Goal: Information Seeking & Learning: Learn about a topic

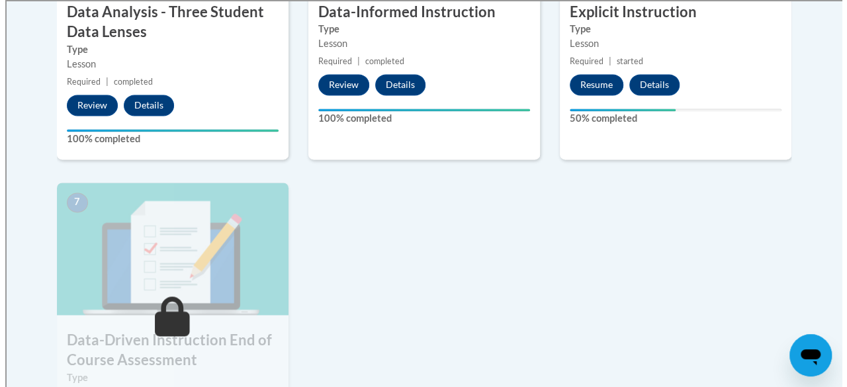
scroll to position [925, 0]
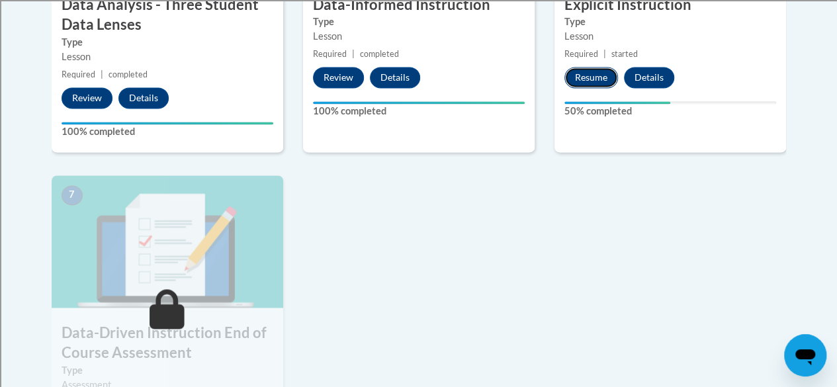
click at [590, 73] on button "Resume" at bounding box center [592, 77] width 54 height 21
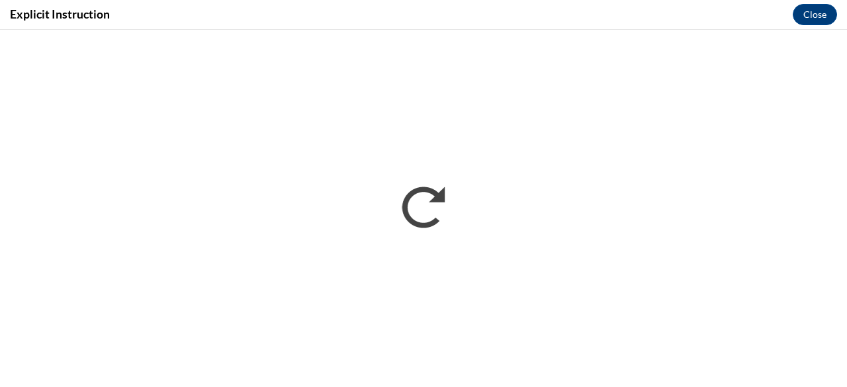
scroll to position [0, 0]
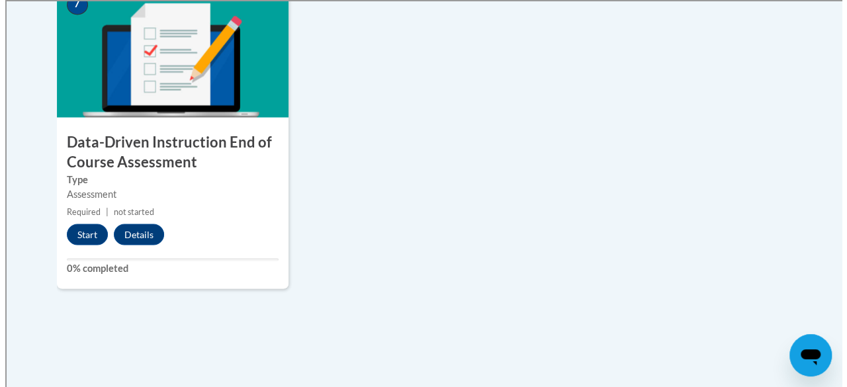
scroll to position [1117, 0]
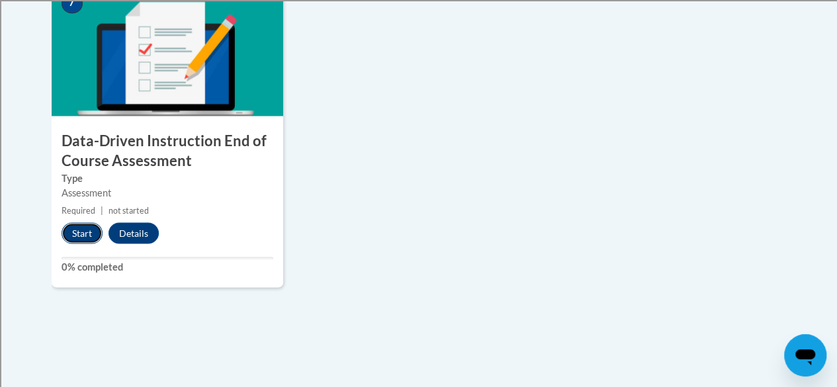
click at [87, 226] on button "Start" at bounding box center [82, 232] width 41 height 21
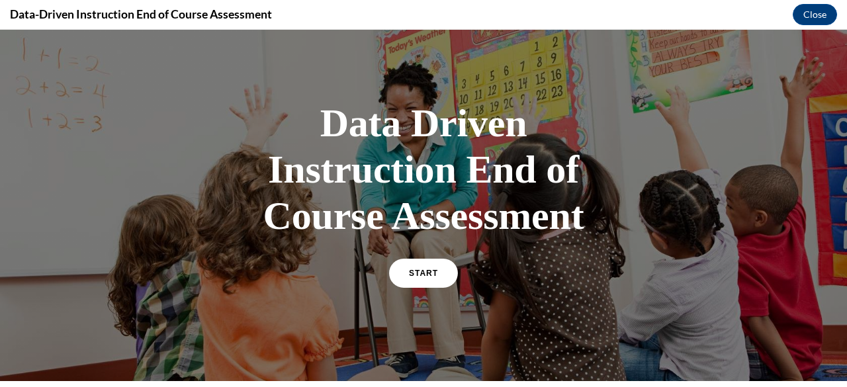
scroll to position [24, 0]
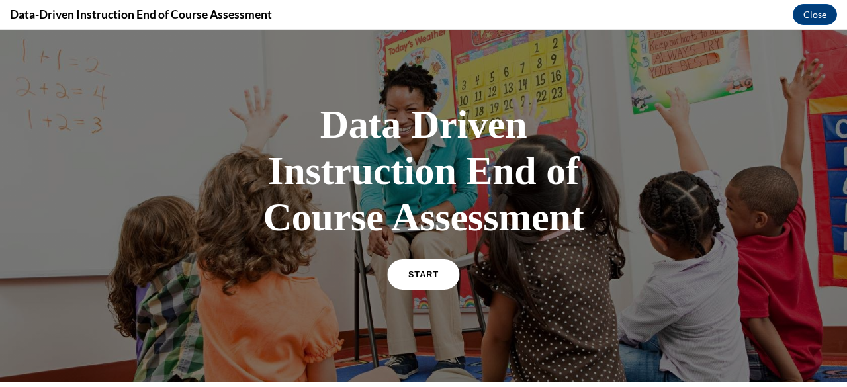
click at [413, 279] on link "START" at bounding box center [423, 274] width 72 height 30
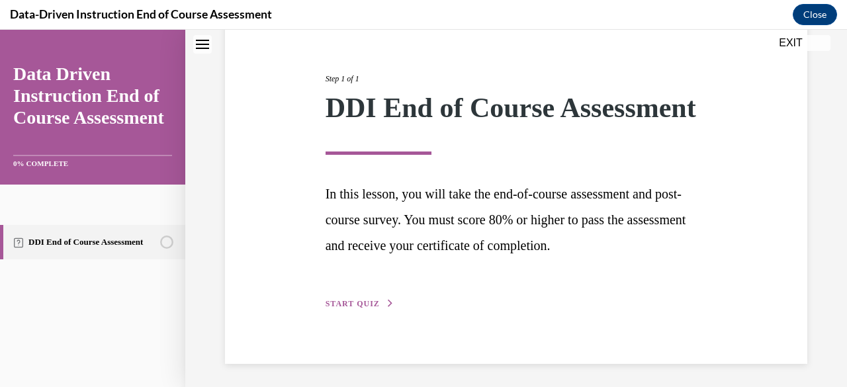
scroll to position [172, 0]
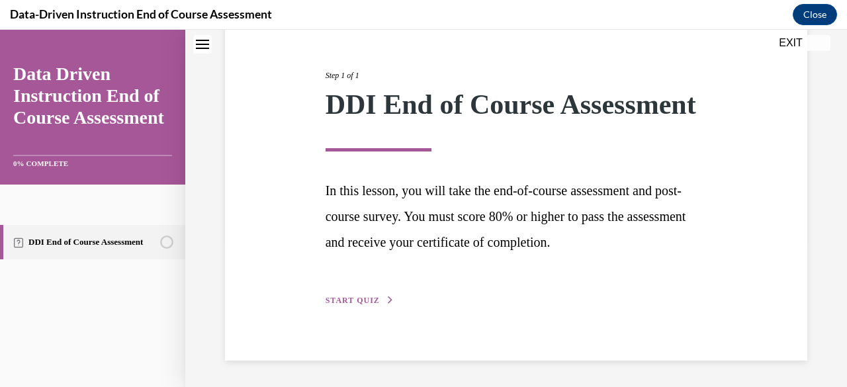
click at [371, 301] on span "START QUIZ" at bounding box center [353, 300] width 54 height 9
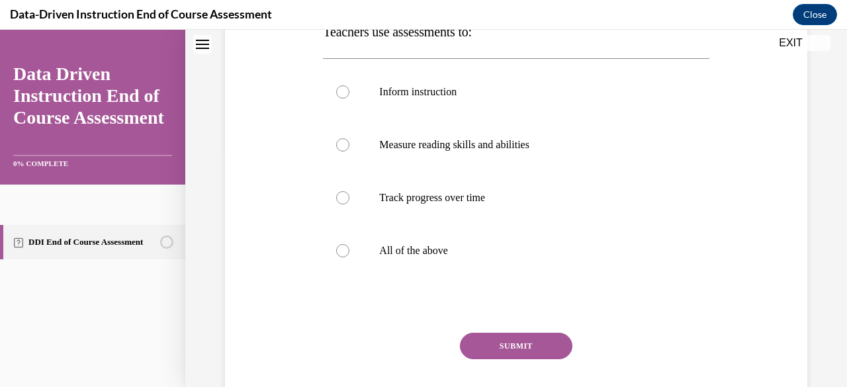
scroll to position [234, 0]
click at [341, 250] on div at bounding box center [342, 250] width 13 height 13
click at [341, 250] on input "All of the above" at bounding box center [342, 250] width 13 height 13
radio input "true"
click at [496, 339] on button "SUBMIT" at bounding box center [516, 345] width 113 height 26
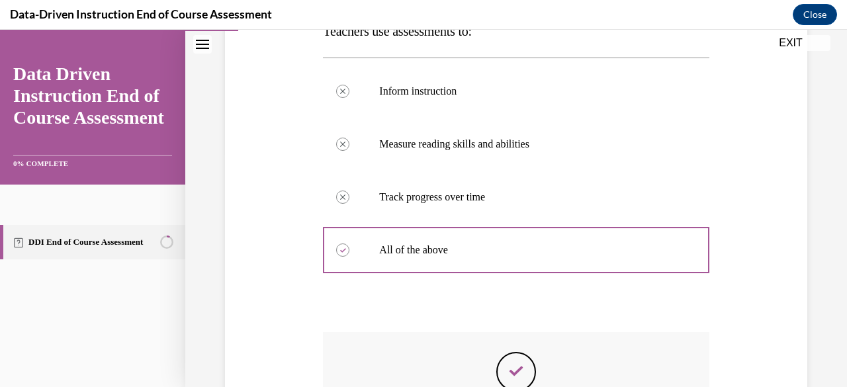
scroll to position [421, 0]
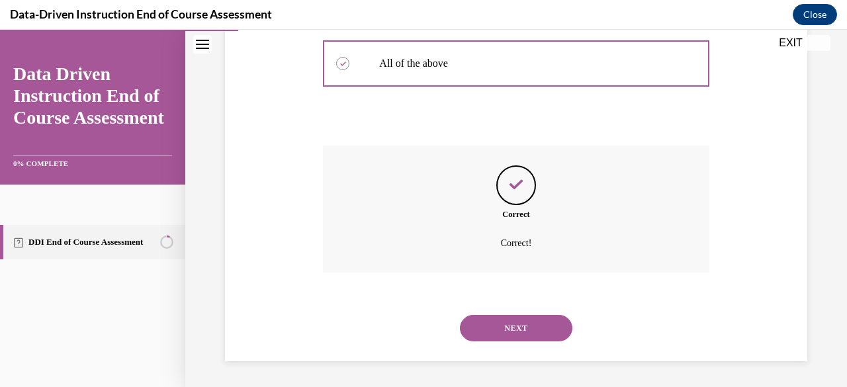
click at [494, 338] on button "NEXT" at bounding box center [516, 328] width 113 height 26
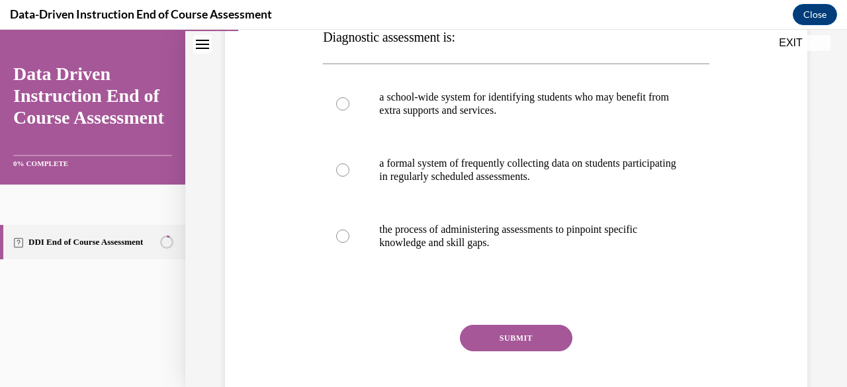
scroll to position [232, 0]
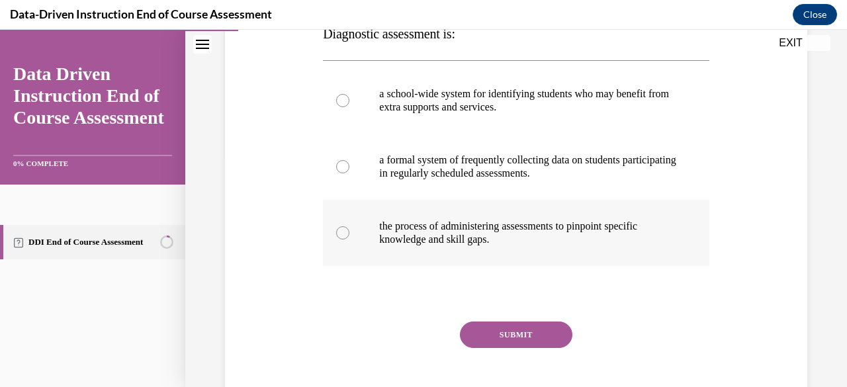
click at [338, 229] on div at bounding box center [342, 232] width 13 height 13
click at [338, 229] on input "the process of administering assessments to pinpoint specific knowledge and ski…" at bounding box center [342, 232] width 13 height 13
radio input "true"
click at [492, 328] on button "SUBMIT" at bounding box center [516, 335] width 113 height 26
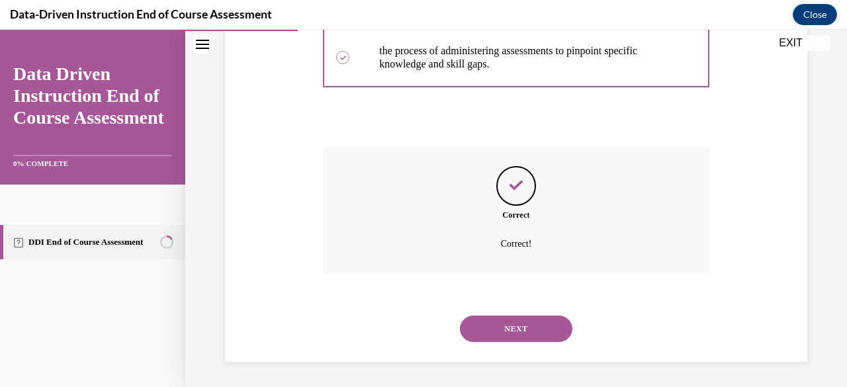
scroll to position [408, 0]
click at [533, 332] on button "NEXT" at bounding box center [516, 328] width 113 height 26
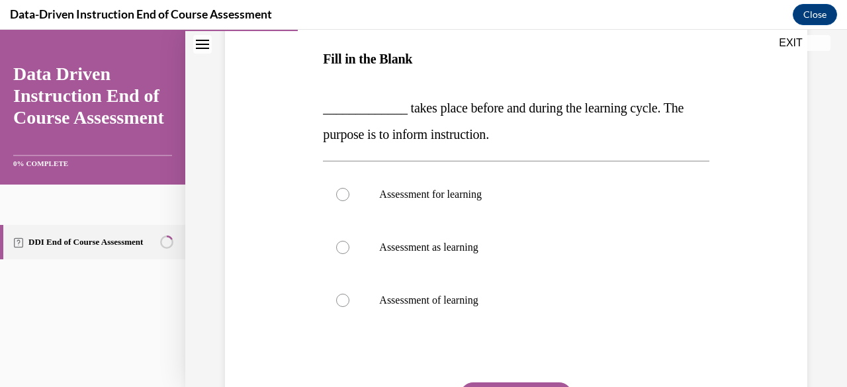
scroll to position [208, 0]
click at [344, 189] on div at bounding box center [342, 193] width 13 height 13
click at [344, 189] on input "Assessment for learning" at bounding box center [342, 193] width 13 height 13
radio input "true"
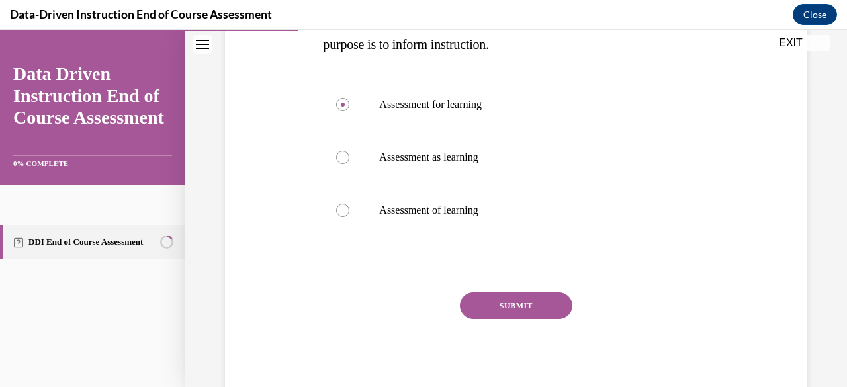
click at [521, 304] on button "SUBMIT" at bounding box center [516, 306] width 113 height 26
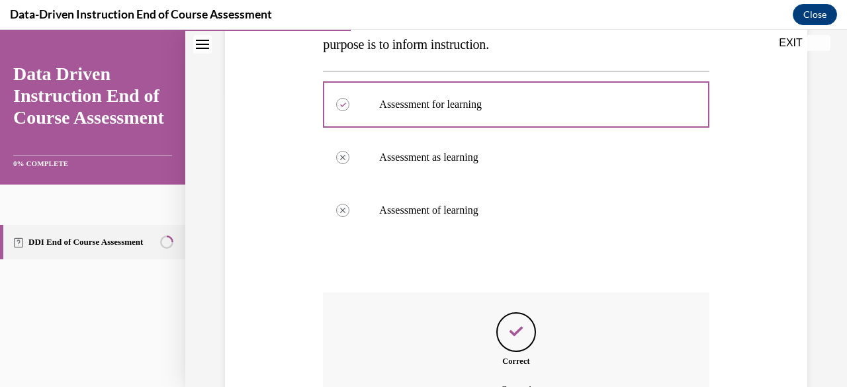
scroll to position [443, 0]
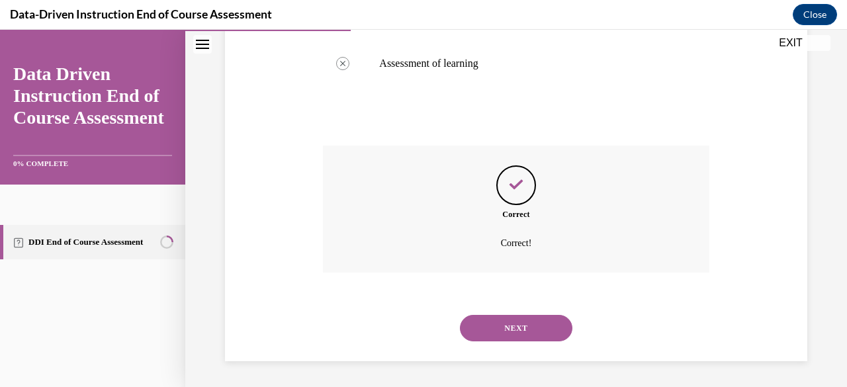
click at [519, 325] on button "NEXT" at bounding box center [516, 328] width 113 height 26
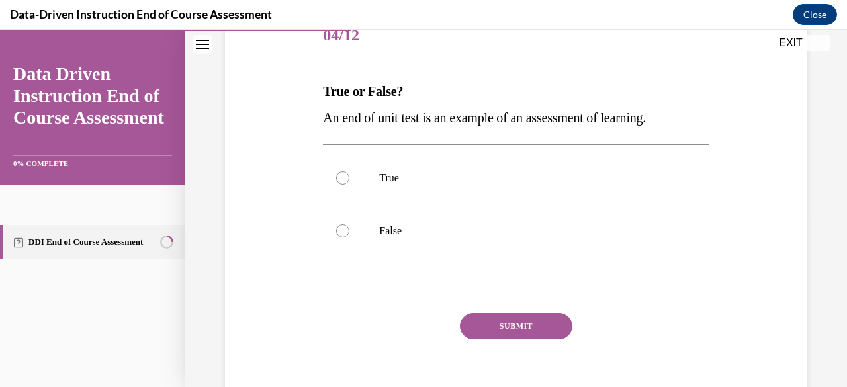
scroll to position [175, 0]
click at [344, 227] on div at bounding box center [342, 230] width 13 height 13
click at [344, 227] on input "False" at bounding box center [342, 230] width 13 height 13
radio input "true"
click at [342, 181] on div at bounding box center [342, 177] width 13 height 13
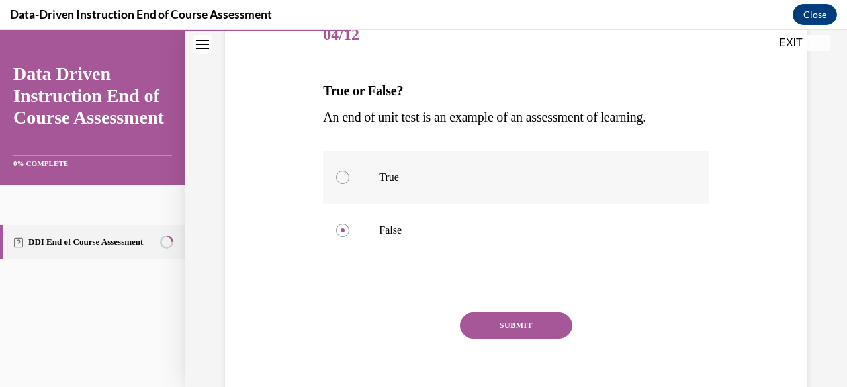
click at [342, 181] on input "True" at bounding box center [342, 177] width 13 height 13
radio input "true"
click at [510, 328] on button "SUBMIT" at bounding box center [516, 325] width 113 height 26
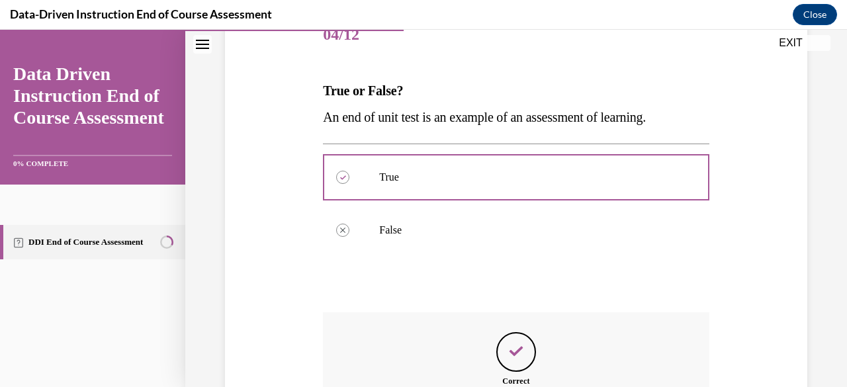
scroll to position [342, 0]
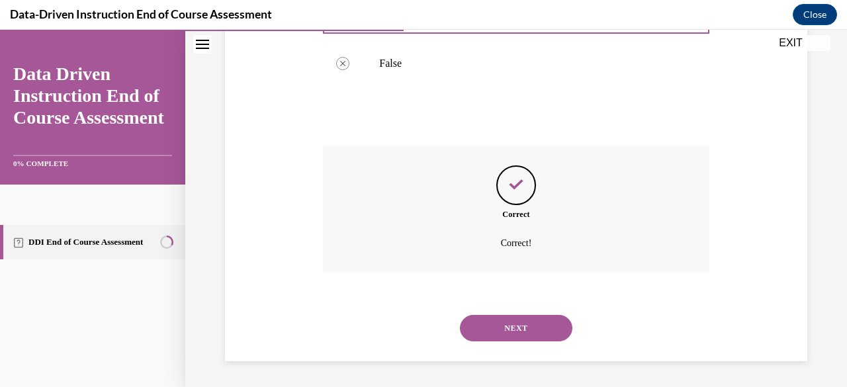
click at [520, 329] on button "NEXT" at bounding box center [516, 328] width 113 height 26
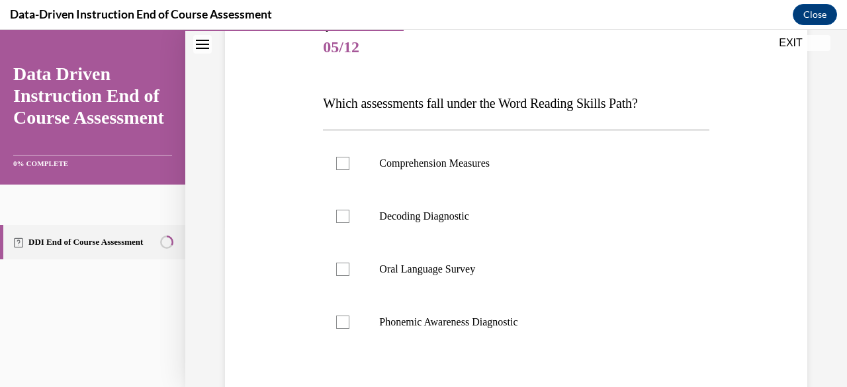
scroll to position [165, 0]
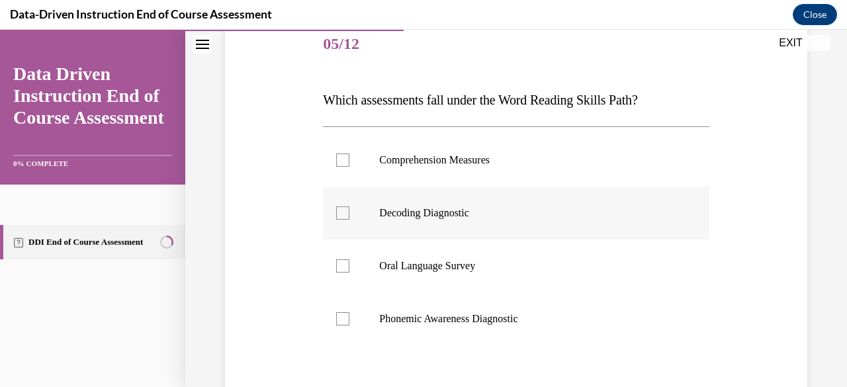
click at [342, 211] on div at bounding box center [342, 212] width 13 height 13
click at [342, 211] on input "Decoding Diagnostic" at bounding box center [342, 212] width 13 height 13
checkbox input "true"
click at [341, 320] on div at bounding box center [342, 318] width 13 height 13
click at [341, 320] on input "Phonemic Awareness Diagnostic" at bounding box center [342, 318] width 13 height 13
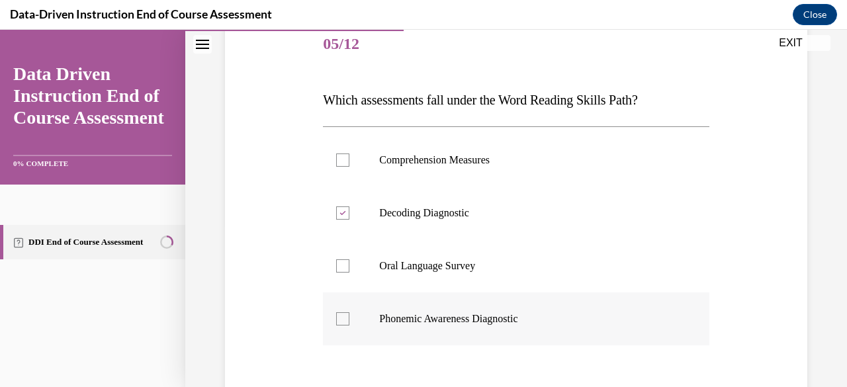
checkbox input "true"
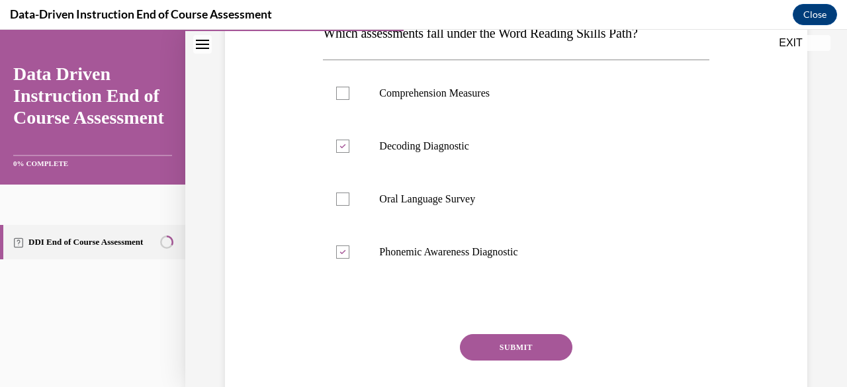
scroll to position [233, 0]
click at [486, 344] on button "SUBMIT" at bounding box center [516, 347] width 113 height 26
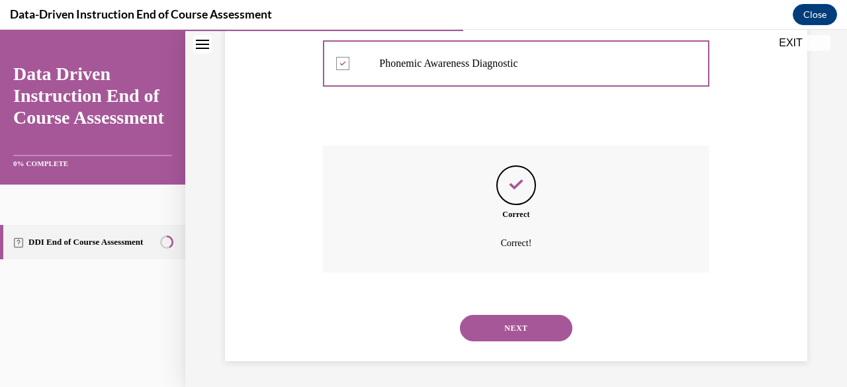
click at [486, 330] on button "NEXT" at bounding box center [516, 328] width 113 height 26
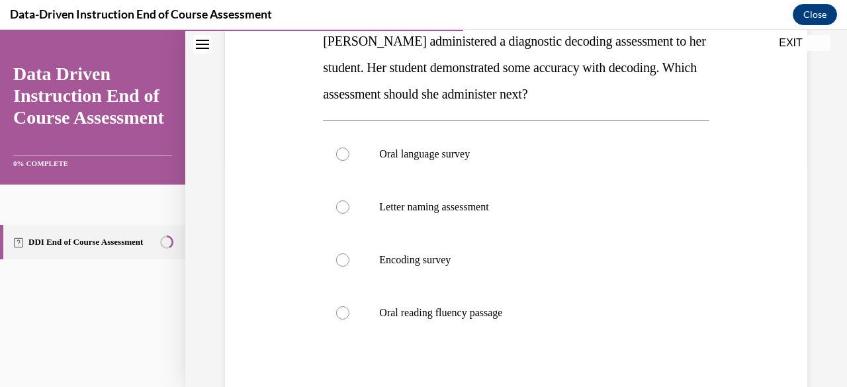
scroll to position [227, 0]
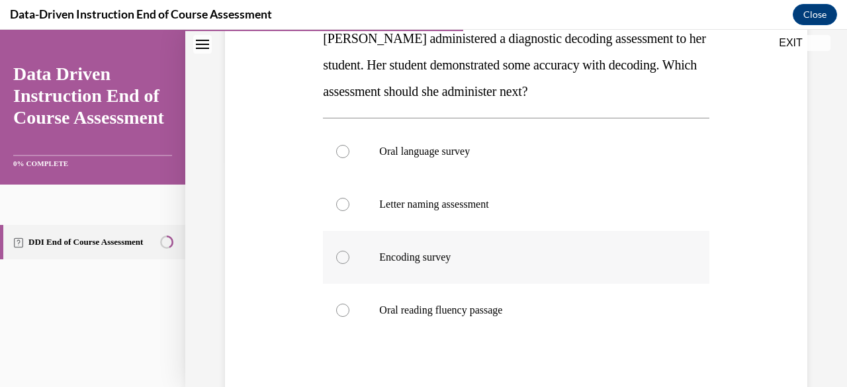
click at [340, 255] on div at bounding box center [342, 257] width 13 height 13
click at [340, 255] on input "Encoding survey" at bounding box center [342, 257] width 13 height 13
radio input "true"
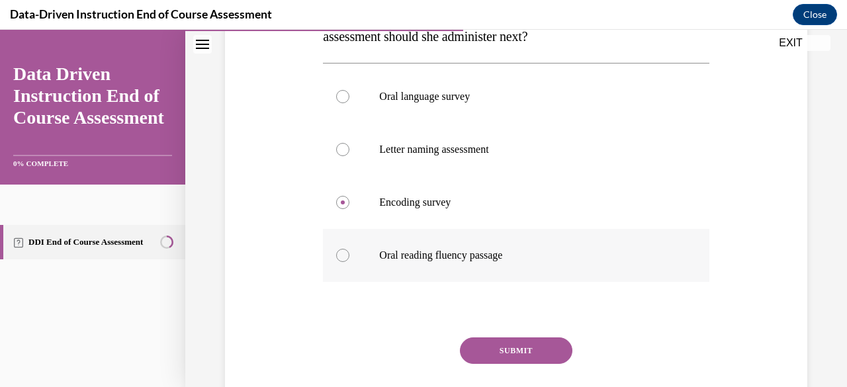
scroll to position [284, 0]
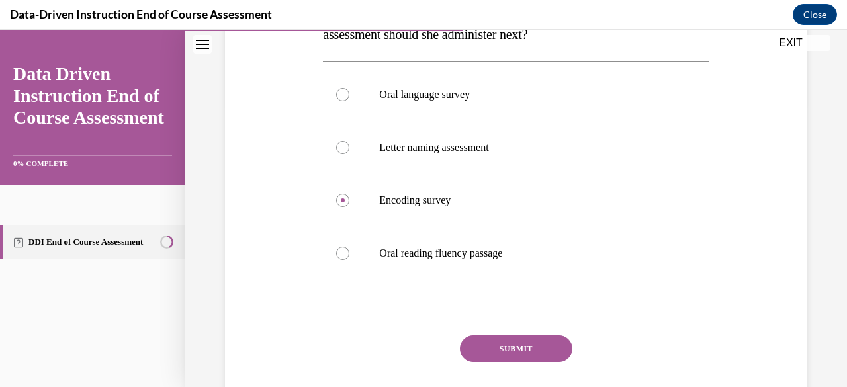
click at [529, 347] on button "SUBMIT" at bounding box center [516, 349] width 113 height 26
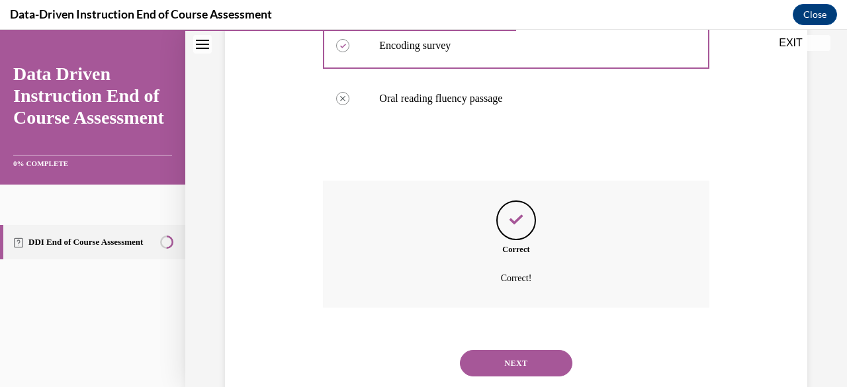
click at [514, 357] on button "NEXT" at bounding box center [516, 363] width 113 height 26
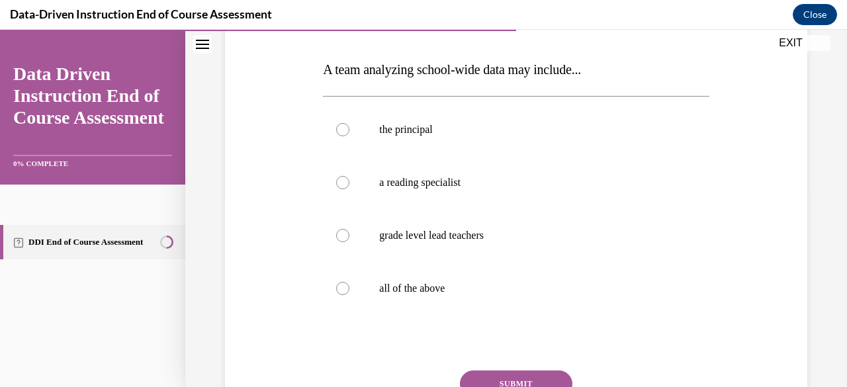
scroll to position [197, 0]
click at [342, 284] on div at bounding box center [342, 287] width 13 height 13
click at [342, 284] on input "all of the above" at bounding box center [342, 287] width 13 height 13
radio input "true"
click at [509, 373] on button "SUBMIT" at bounding box center [516, 383] width 113 height 26
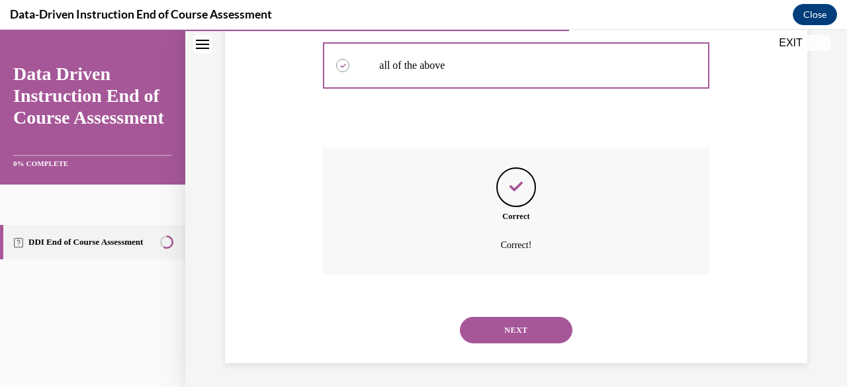
scroll to position [421, 0]
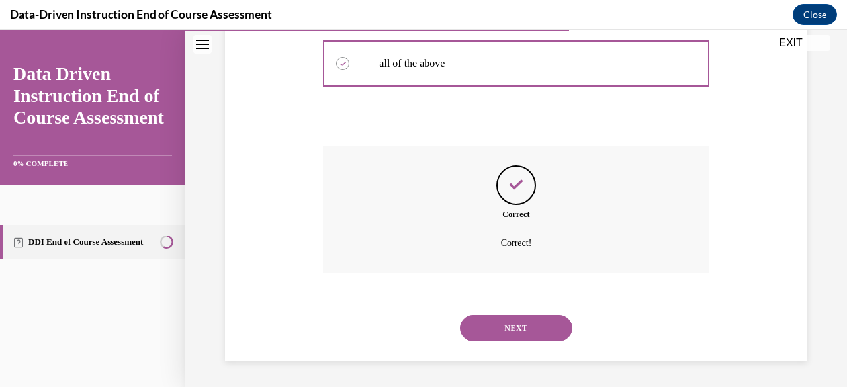
click at [528, 331] on button "NEXT" at bounding box center [516, 328] width 113 height 26
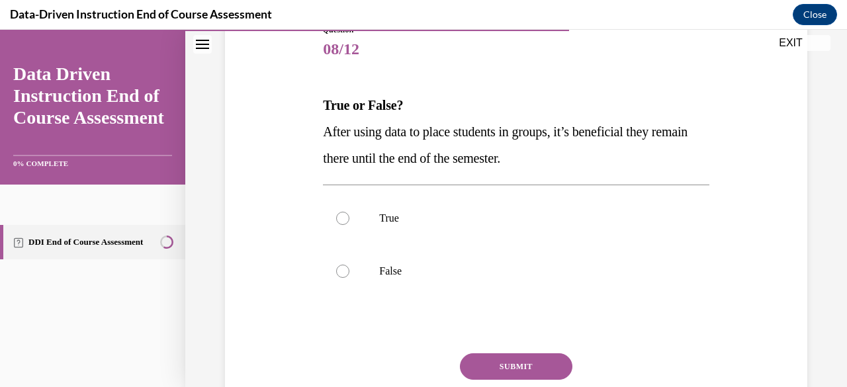
scroll to position [161, 0]
click at [345, 273] on div at bounding box center [342, 270] width 13 height 13
click at [345, 273] on input "False" at bounding box center [342, 270] width 13 height 13
radio input "true"
click at [508, 365] on button "SUBMIT" at bounding box center [516, 366] width 113 height 26
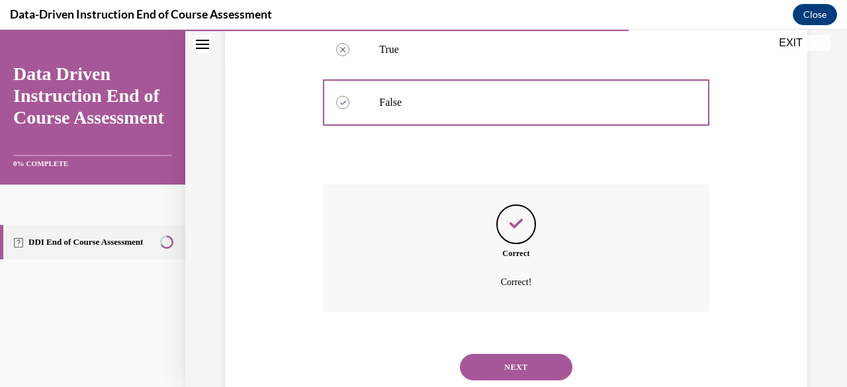
click at [494, 368] on button "NEXT" at bounding box center [516, 367] width 113 height 26
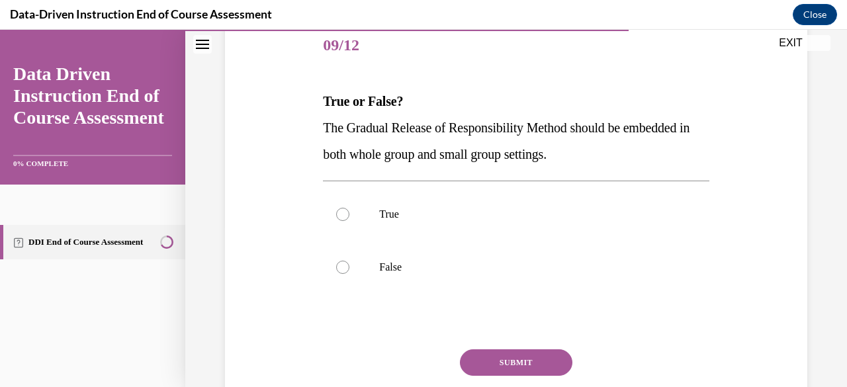
scroll to position [163, 0]
click at [340, 208] on div at bounding box center [342, 214] width 13 height 13
click at [340, 208] on input "True" at bounding box center [342, 214] width 13 height 13
radio input "true"
click at [476, 356] on button "SUBMIT" at bounding box center [516, 363] width 113 height 26
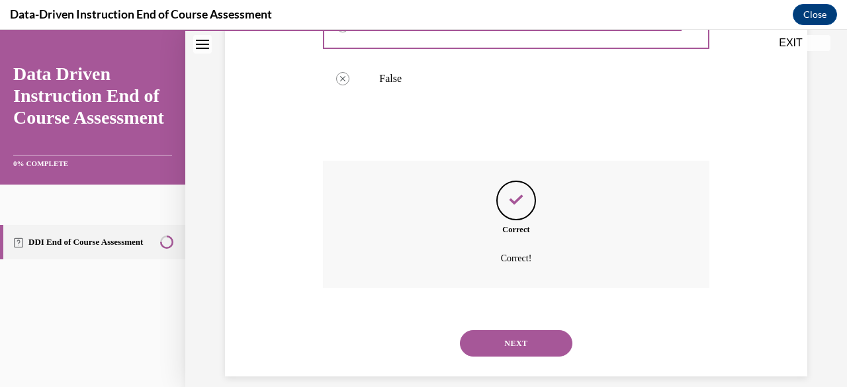
click at [492, 334] on button "NEXT" at bounding box center [516, 343] width 113 height 26
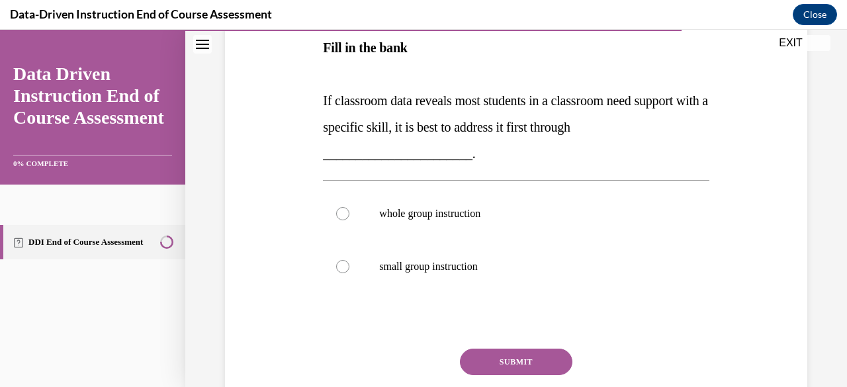
scroll to position [263, 0]
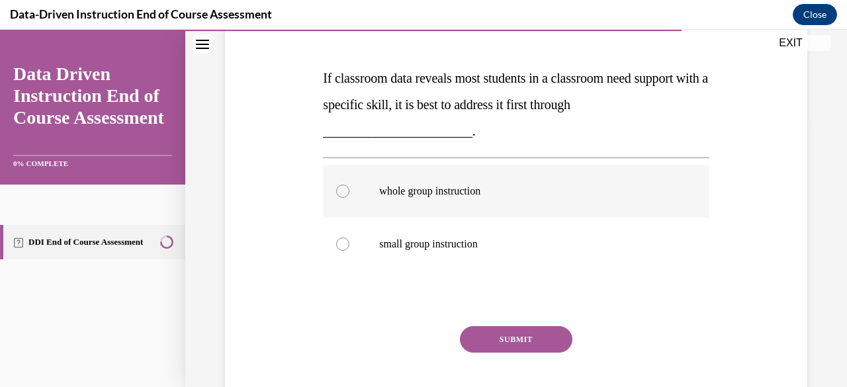
click at [340, 192] on div at bounding box center [342, 191] width 13 height 13
click at [340, 192] on input "whole group instruction" at bounding box center [342, 191] width 13 height 13
radio input "true"
click at [486, 339] on button "SUBMIT" at bounding box center [516, 339] width 113 height 26
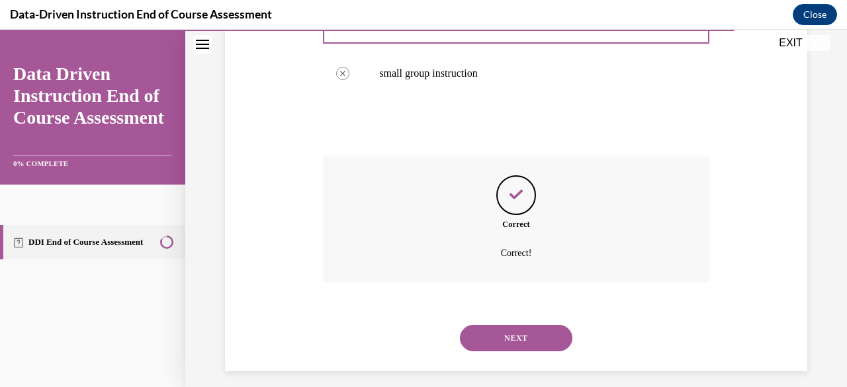
scroll to position [443, 0]
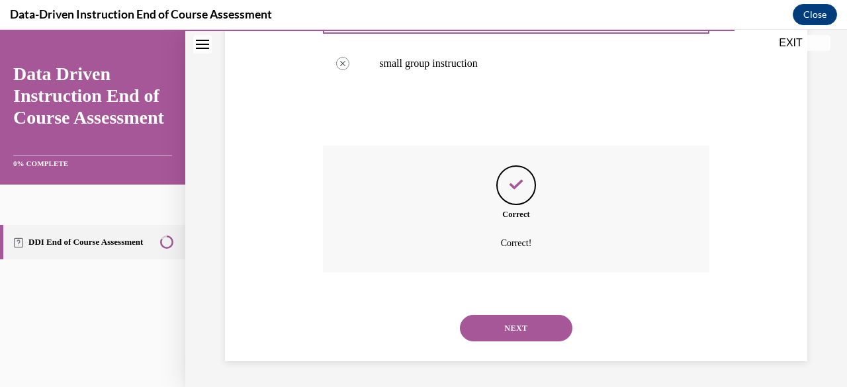
click at [484, 332] on button "NEXT" at bounding box center [516, 328] width 113 height 26
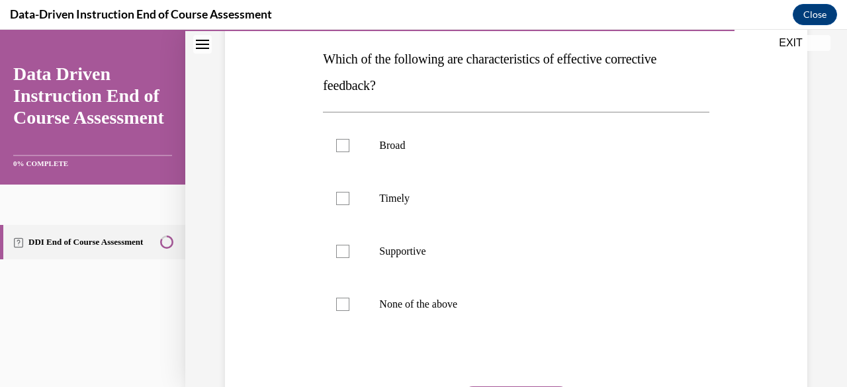
scroll to position [208, 0]
click at [343, 197] on div at bounding box center [342, 196] width 13 height 13
click at [343, 197] on input "Timely" at bounding box center [342, 196] width 13 height 13
checkbox input "true"
click at [343, 247] on div at bounding box center [342, 249] width 13 height 13
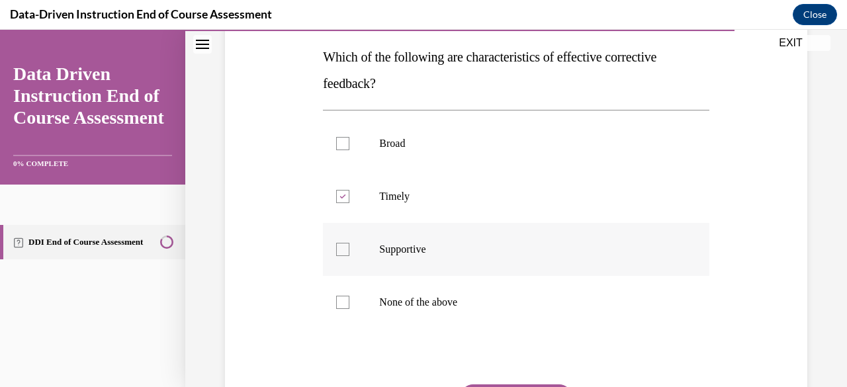
click at [343, 247] on input "Supportive" at bounding box center [342, 249] width 13 height 13
checkbox input "true"
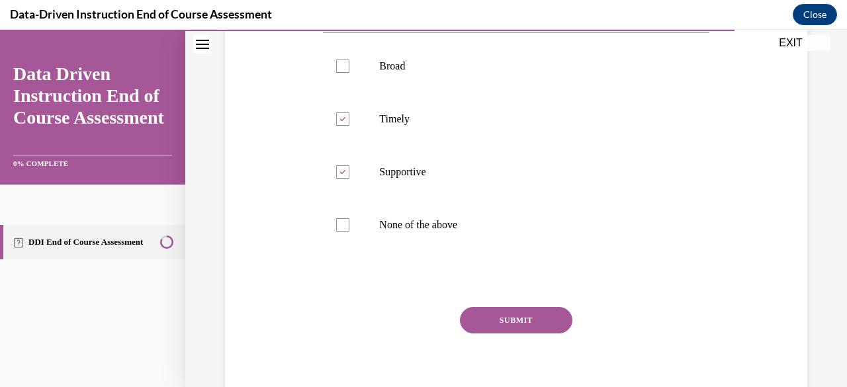
scroll to position [287, 0]
click at [510, 320] on button "SUBMIT" at bounding box center [516, 319] width 113 height 26
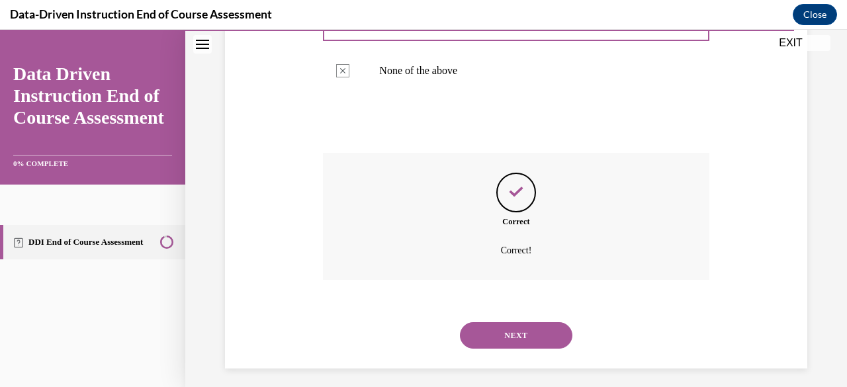
scroll to position [447, 0]
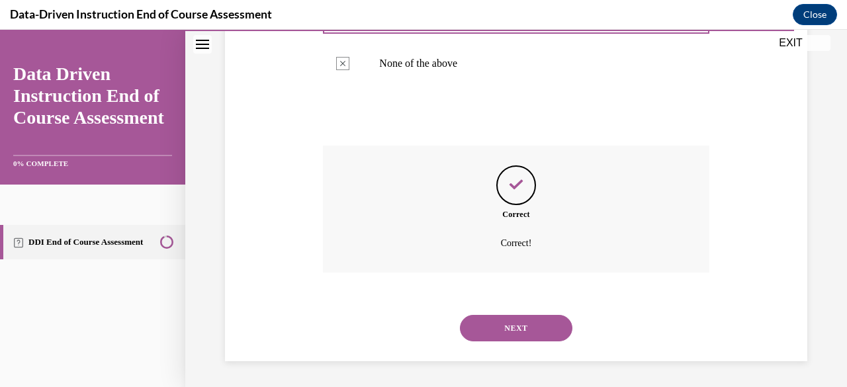
click at [501, 330] on button "NEXT" at bounding box center [516, 328] width 113 height 26
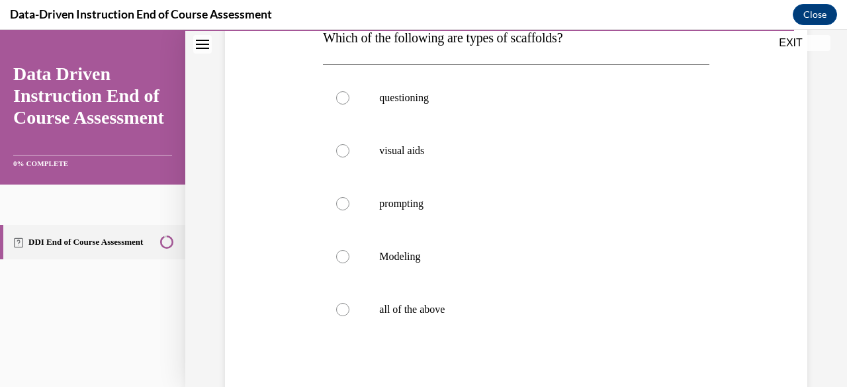
scroll to position [227, 0]
click at [344, 310] on div at bounding box center [342, 310] width 13 height 13
click at [344, 310] on input "all of the above" at bounding box center [342, 310] width 13 height 13
radio input "true"
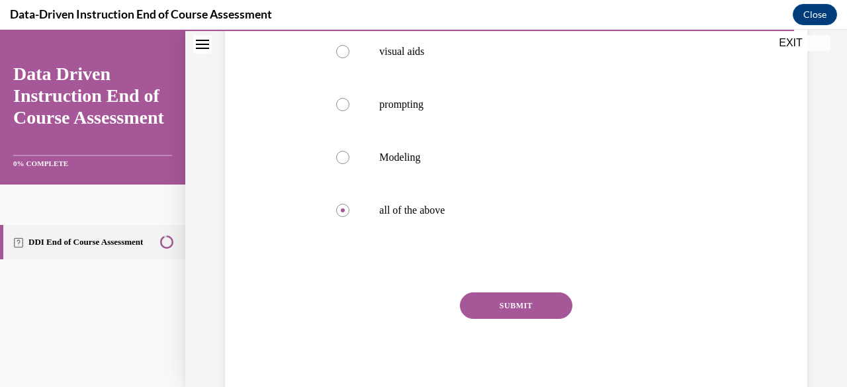
click at [496, 311] on button "SUBMIT" at bounding box center [516, 306] width 113 height 26
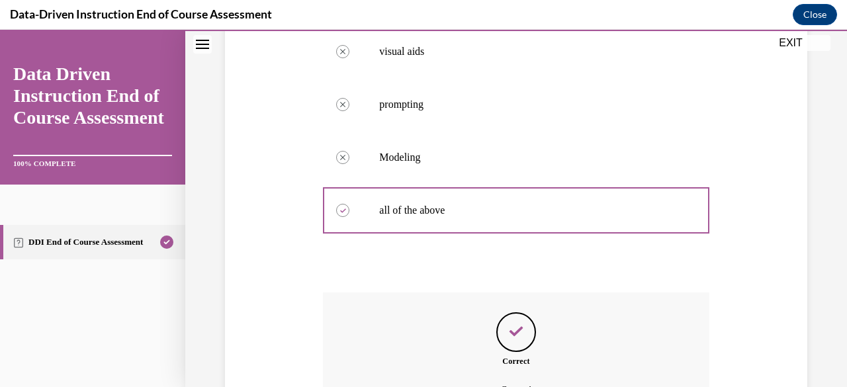
scroll to position [474, 0]
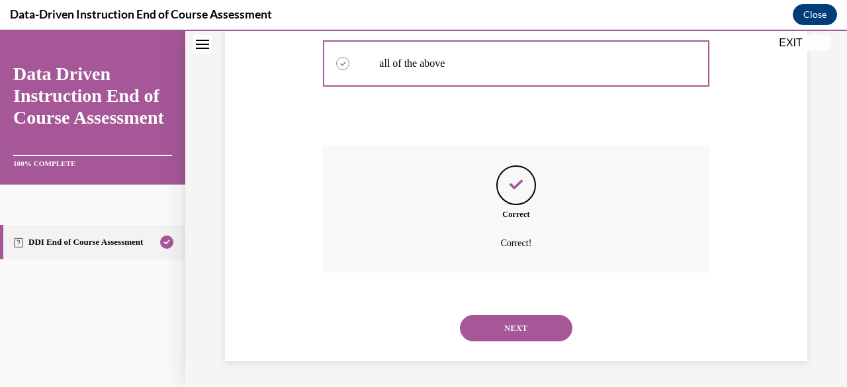
click at [492, 328] on button "NEXT" at bounding box center [516, 328] width 113 height 26
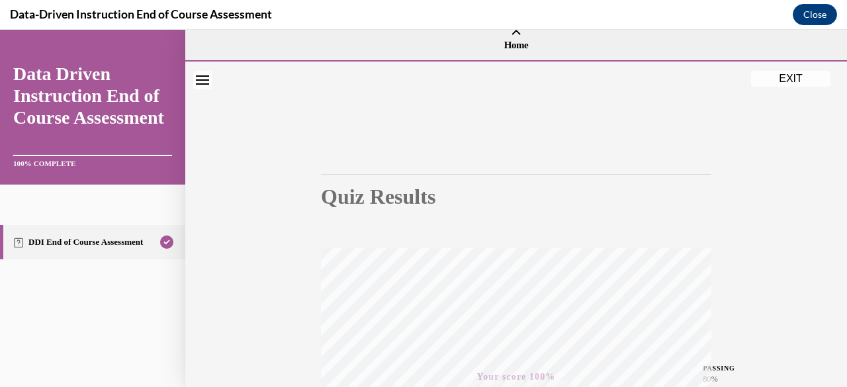
scroll to position [5, 0]
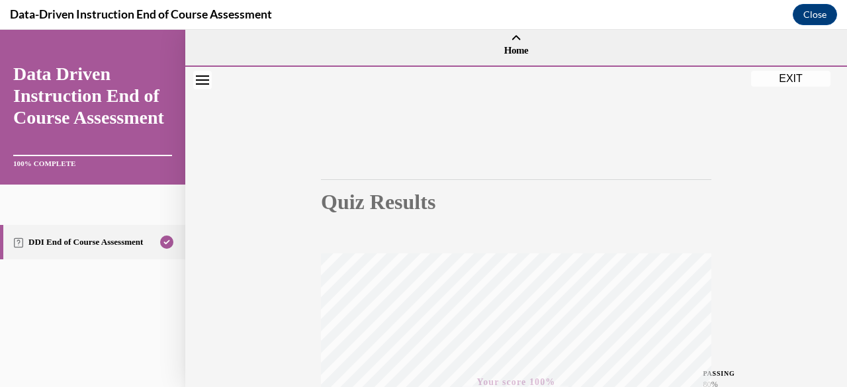
click at [780, 81] on button "EXIT" at bounding box center [790, 79] width 79 height 16
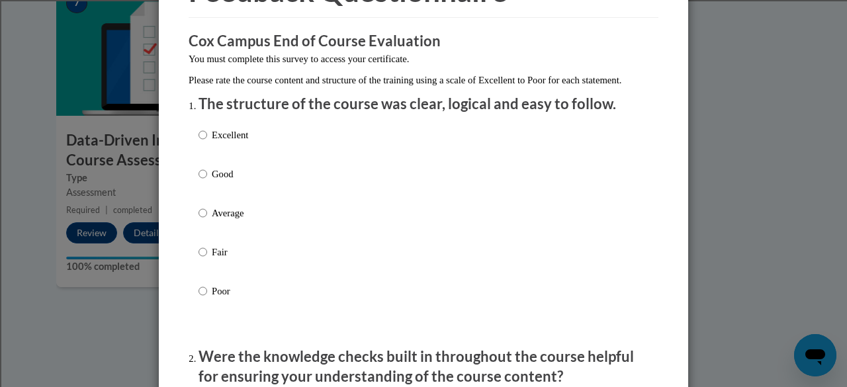
scroll to position [93, 0]
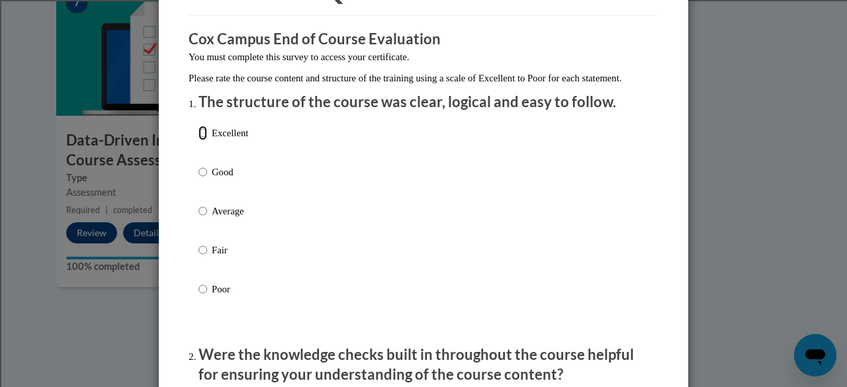
click at [201, 140] on input "Excellent" at bounding box center [203, 133] width 9 height 15
radio input "true"
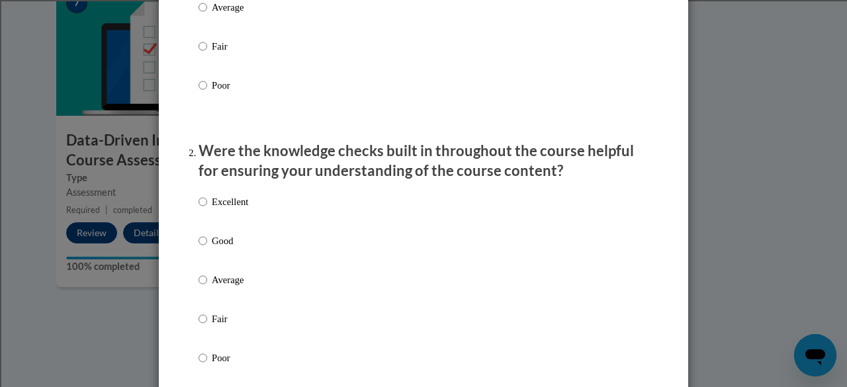
scroll to position [334, 0]
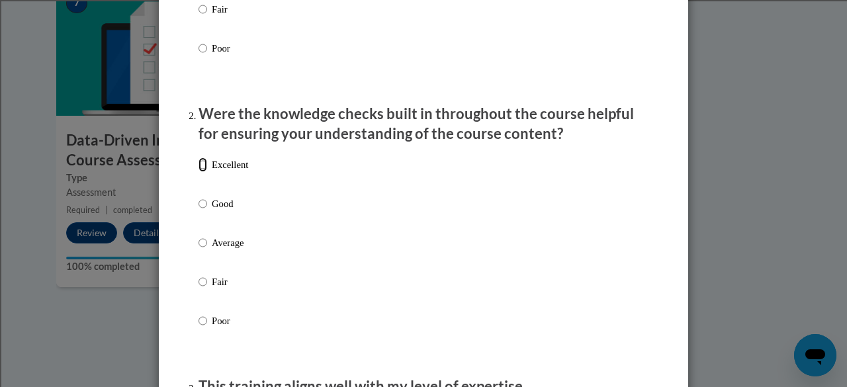
click at [199, 172] on input "Excellent" at bounding box center [203, 165] width 9 height 15
radio input "true"
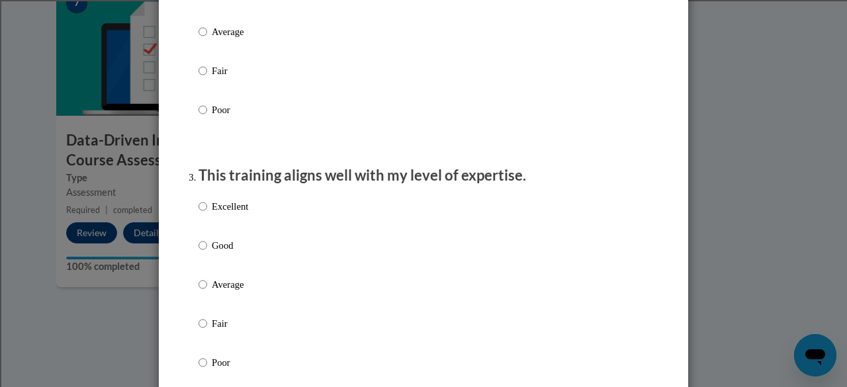
scroll to position [549, 0]
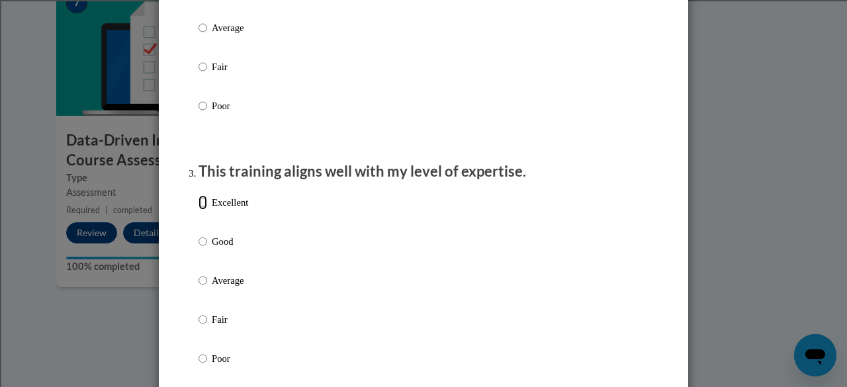
click at [199, 210] on input "Excellent" at bounding box center [203, 202] width 9 height 15
radio input "true"
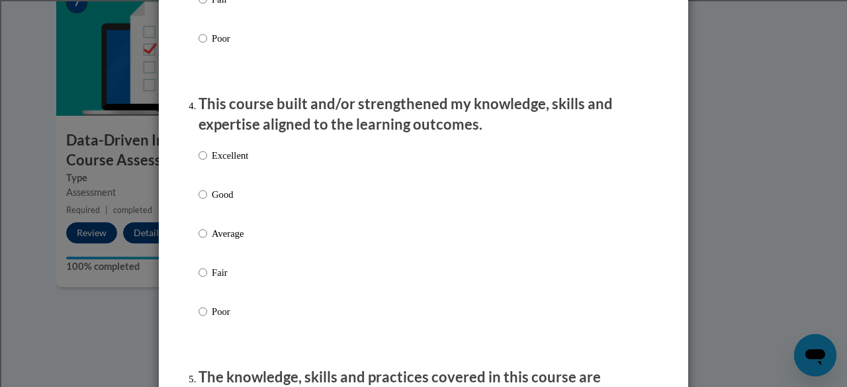
scroll to position [870, 0]
click at [200, 162] on input "Excellent" at bounding box center [203, 155] width 9 height 15
radio input "true"
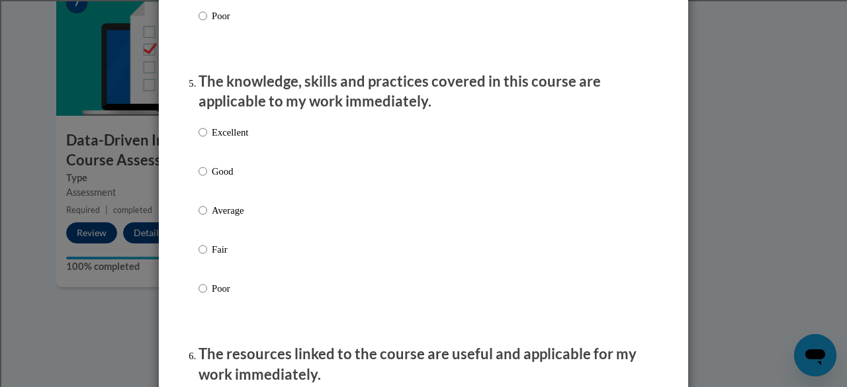
scroll to position [1180, 0]
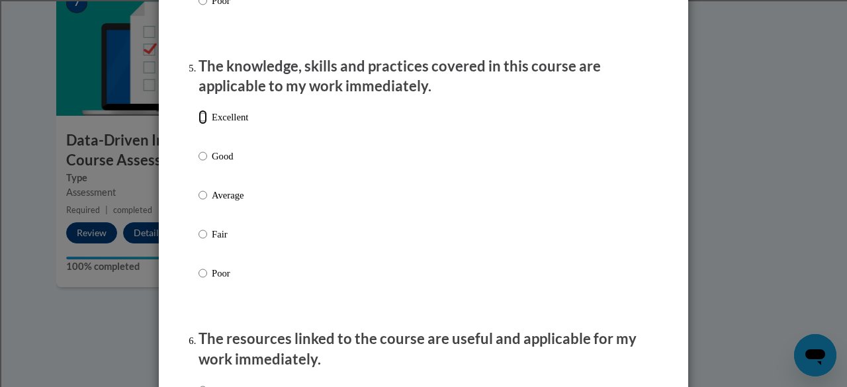
click at [200, 124] on input "Excellent" at bounding box center [203, 117] width 9 height 15
radio input "true"
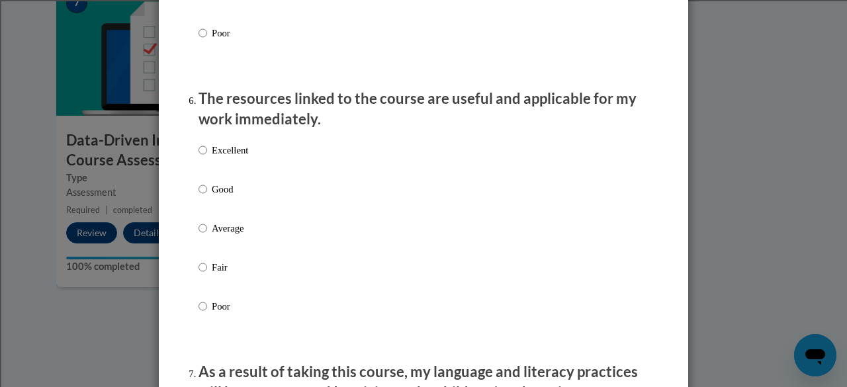
scroll to position [1421, 0]
click at [200, 157] on input "Excellent" at bounding box center [203, 149] width 9 height 15
radio input "true"
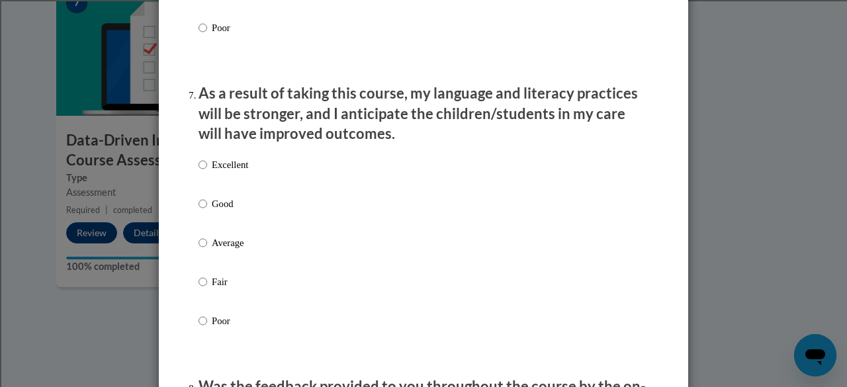
scroll to position [1700, 0]
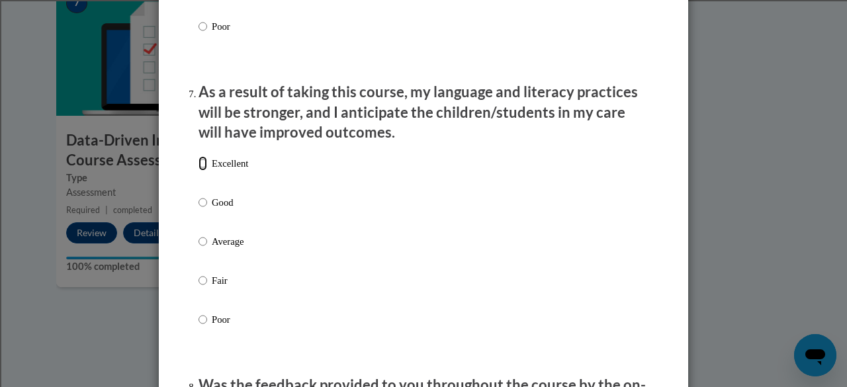
click at [200, 171] on input "Excellent" at bounding box center [203, 163] width 9 height 15
radio input "true"
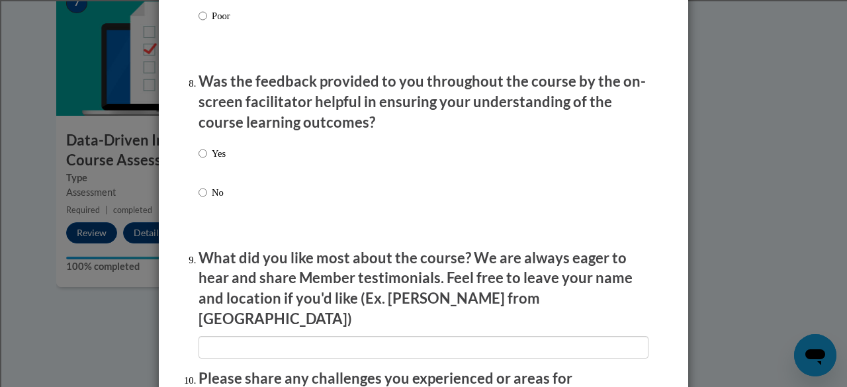
scroll to position [2011, 0]
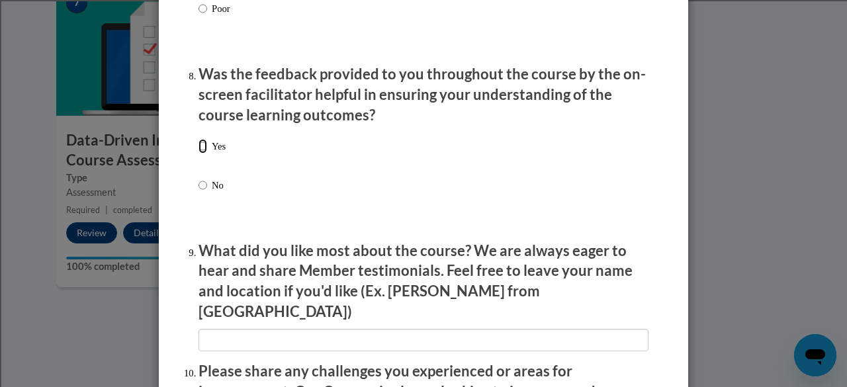
click at [199, 154] on input "Yes" at bounding box center [203, 146] width 9 height 15
radio input "true"
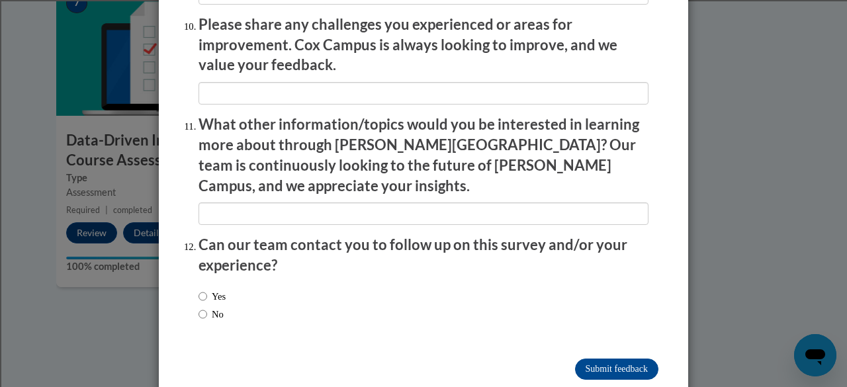
scroll to position [2365, 0]
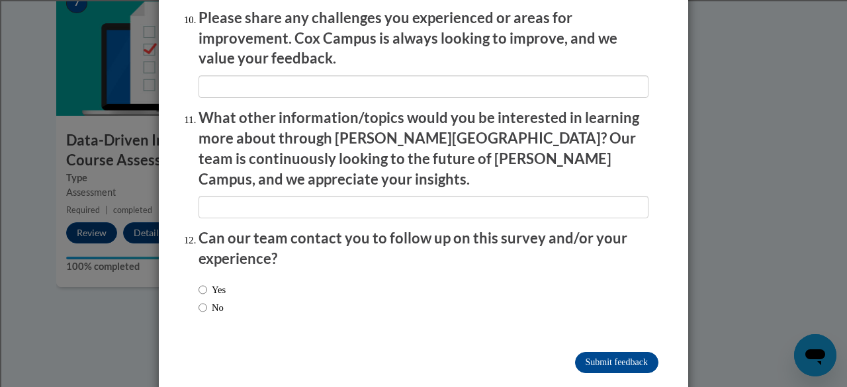
click at [320, 228] on p "Can our team contact you to follow up on this survey and/or your experience?" at bounding box center [424, 248] width 450 height 41
click at [199, 300] on input "No" at bounding box center [203, 307] width 9 height 15
radio input "true"
click at [602, 352] on input "Submit feedback" at bounding box center [616, 362] width 83 height 21
